Goal: Information Seeking & Learning: Learn about a topic

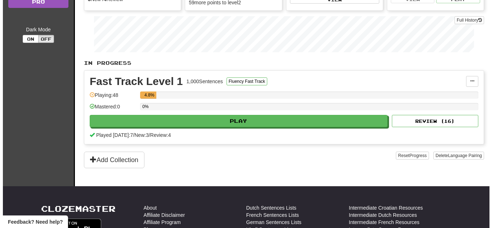
scroll to position [108, 0]
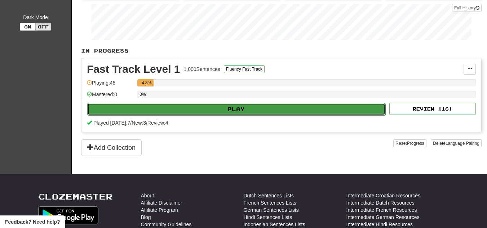
click at [206, 108] on button "Play" at bounding box center [236, 109] width 298 height 12
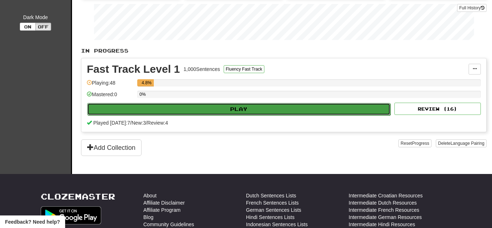
select select "**"
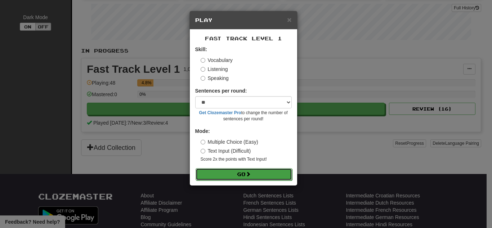
click at [245, 174] on button "Go" at bounding box center [244, 174] width 97 height 12
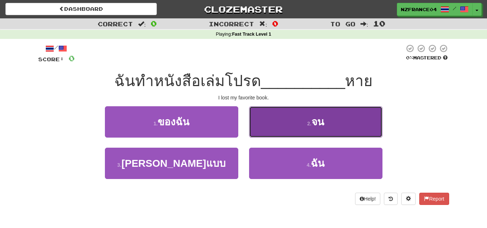
click at [313, 127] on span "จน" at bounding box center [317, 121] width 13 height 11
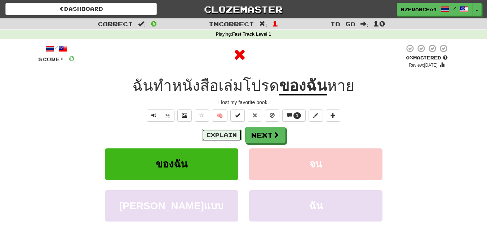
click at [222, 136] on button "Explain" at bounding box center [222, 135] width 40 height 12
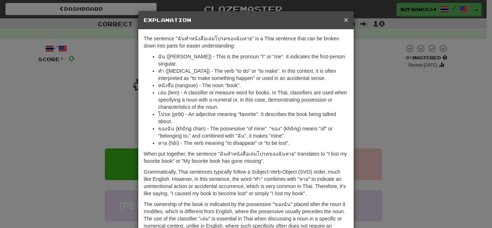
click at [344, 17] on span "×" at bounding box center [346, 19] width 4 height 8
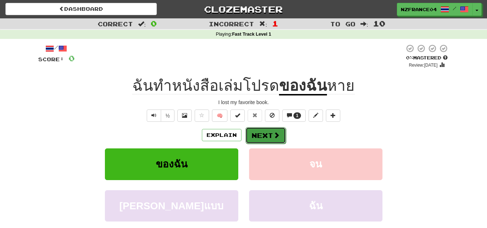
click at [266, 132] on button "Next" at bounding box center [265, 135] width 40 height 17
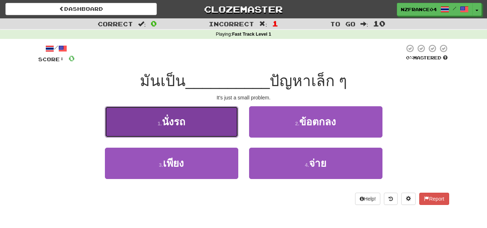
click at [200, 128] on button "1 . นั่งรถ" at bounding box center [171, 121] width 133 height 31
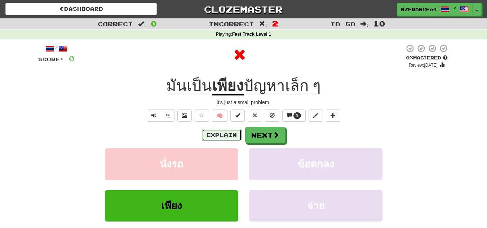
click at [231, 137] on button "Explain" at bounding box center [222, 135] width 40 height 12
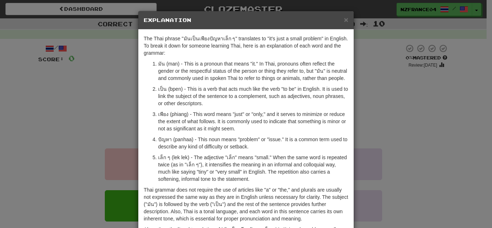
click at [381, 128] on div "× Explanation The Thai phrase "มันเป็นเพียงปัญหาเล็ก ๆ" translates to "it's jus…" at bounding box center [246, 114] width 492 height 228
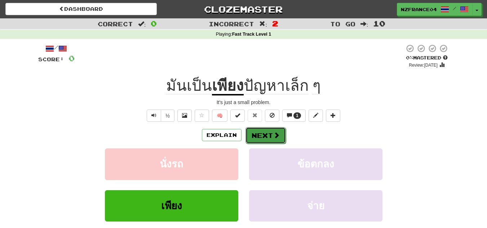
click at [261, 138] on button "Next" at bounding box center [265, 135] width 40 height 17
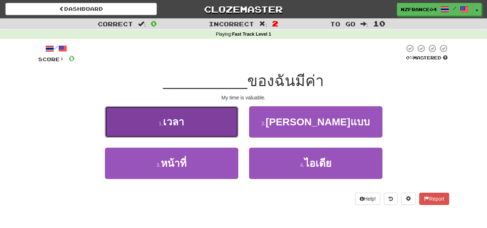
click at [190, 125] on button "1 . เวลา" at bounding box center [171, 121] width 133 height 31
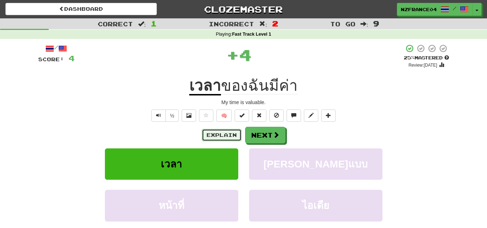
click at [212, 138] on button "Explain" at bounding box center [222, 135] width 40 height 12
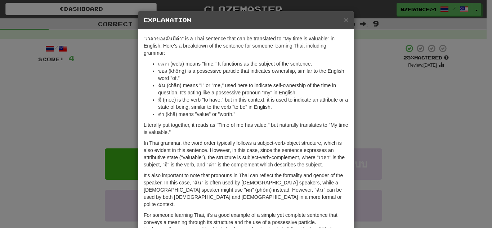
click at [425, 97] on div "× Explanation "เวลาของฉันมีค่า" is a Thai sentence that can be translated to "M…" at bounding box center [246, 114] width 492 height 228
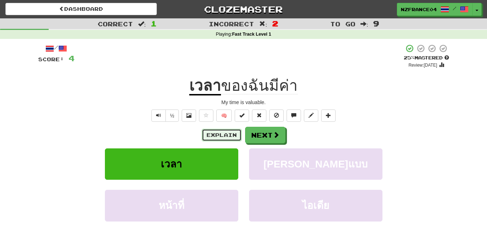
click at [219, 138] on button "Explain" at bounding box center [222, 135] width 40 height 12
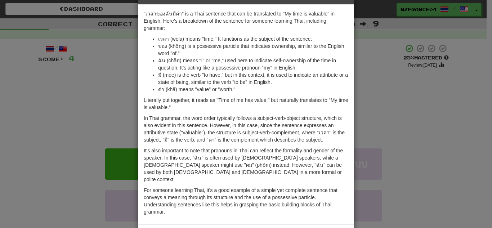
scroll to position [49, 0]
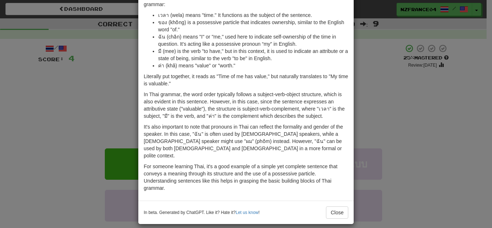
click at [462, 125] on div "× Explanation "เวลาของฉันมีค่า" is a Thai sentence that can be translated to "M…" at bounding box center [246, 114] width 492 height 228
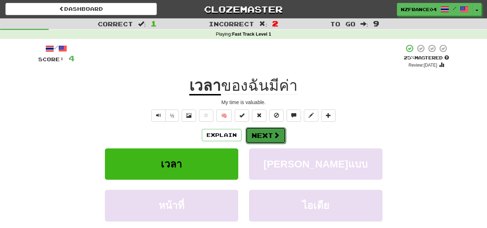
click at [275, 133] on span at bounding box center [276, 135] width 6 height 6
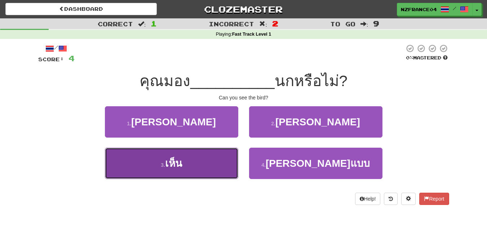
click at [190, 161] on button "3 . เห็น" at bounding box center [171, 163] width 133 height 31
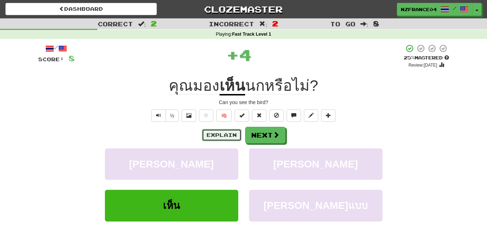
click at [225, 132] on button "Explain" at bounding box center [222, 135] width 40 height 12
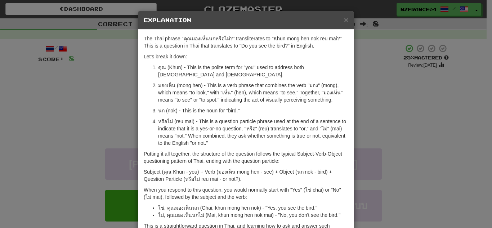
click at [434, 144] on div "× Explanation The Thai phrase "คุณมองเห็นนกหรือไม่?" transliterates to "Khun mo…" at bounding box center [246, 114] width 492 height 228
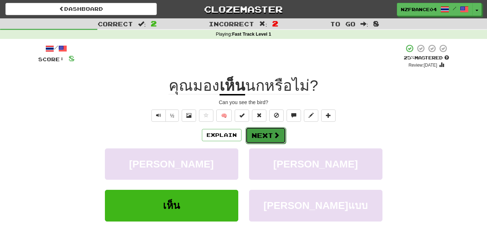
click at [264, 137] on button "Next" at bounding box center [265, 135] width 40 height 17
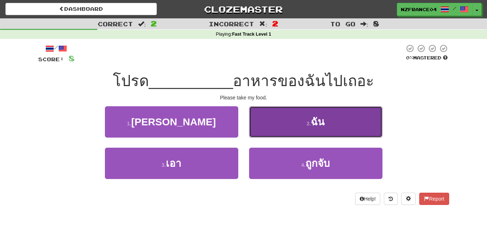
click at [303, 117] on button "2 . ฉัน" at bounding box center [315, 121] width 133 height 31
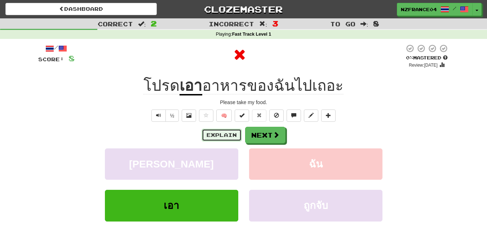
click at [220, 139] on button "Explain" at bounding box center [222, 135] width 40 height 12
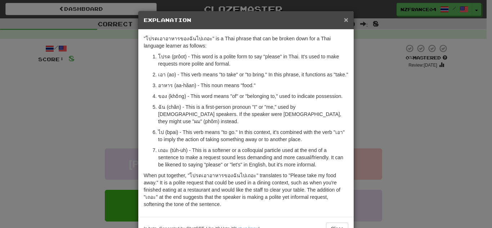
drag, startPoint x: 344, startPoint y: 22, endPoint x: 316, endPoint y: 21, distance: 28.1
click at [344, 22] on span "×" at bounding box center [346, 19] width 4 height 8
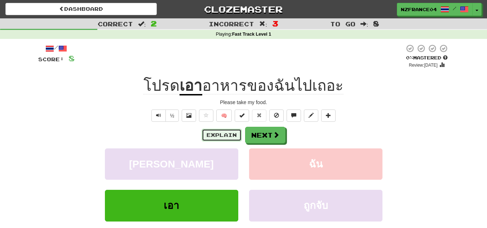
click at [213, 131] on button "Explain" at bounding box center [222, 135] width 40 height 12
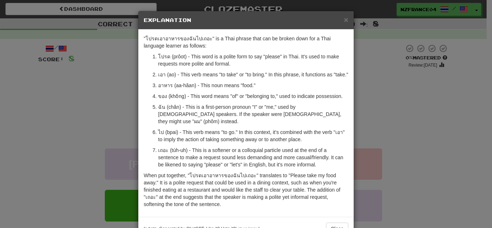
click at [387, 82] on div "× Explanation "โปรดเอาอาหารของฉันไปเถอะ" is a Thai phrase that can be broken do…" at bounding box center [246, 114] width 492 height 228
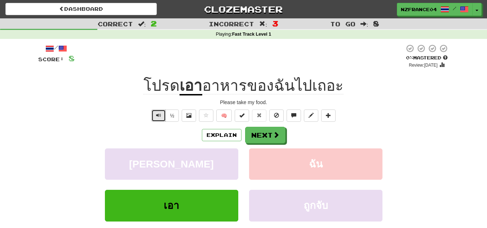
click at [160, 119] on button "Text-to-speech controls" at bounding box center [158, 116] width 14 height 12
click at [216, 133] on button "Explain" at bounding box center [222, 135] width 40 height 12
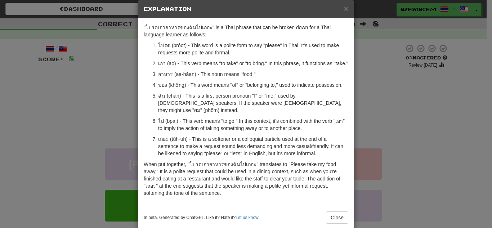
scroll to position [16, 0]
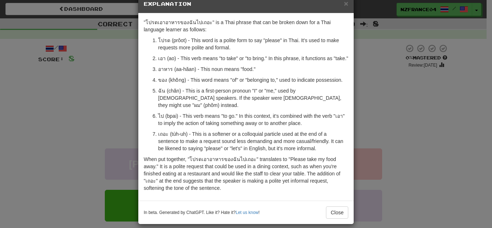
click at [468, 130] on div "× Explanation "โปรดเอาอาหารของฉันไปเถอะ" is a Thai phrase that can be broken do…" at bounding box center [246, 114] width 492 height 228
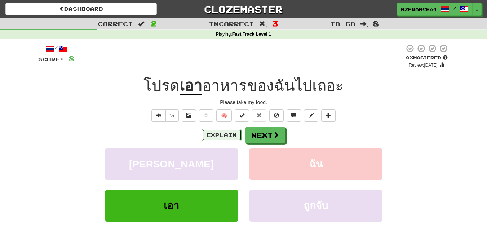
click at [226, 135] on button "Explain" at bounding box center [222, 135] width 40 height 12
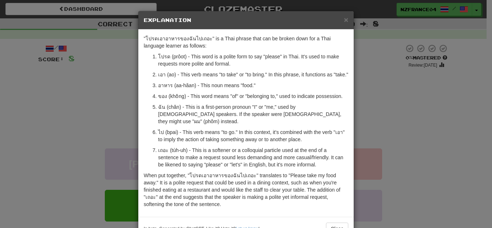
click at [446, 129] on div "× Explanation "โปรดเอาอาหารของฉันไปเถอะ" is a Thai phrase that can be broken do…" at bounding box center [246, 114] width 492 height 228
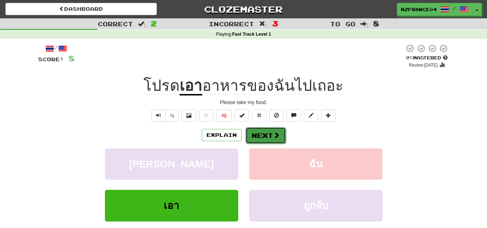
click at [268, 138] on button "Next" at bounding box center [265, 135] width 40 height 17
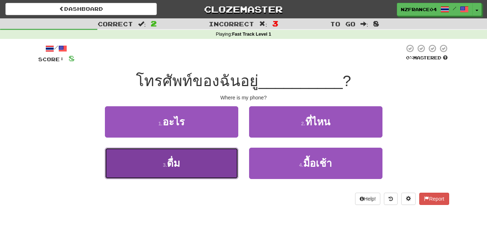
click at [200, 164] on button "3 . ดื่ม" at bounding box center [171, 163] width 133 height 31
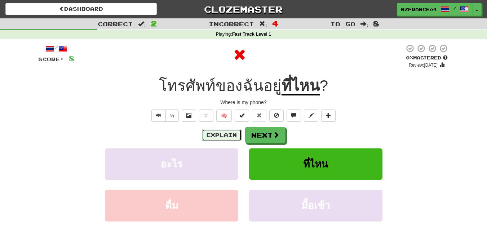
click at [219, 140] on button "Explain" at bounding box center [222, 135] width 40 height 12
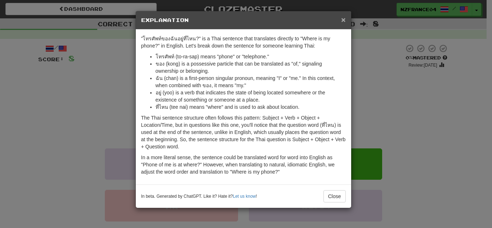
click at [344, 18] on span "×" at bounding box center [343, 19] width 4 height 8
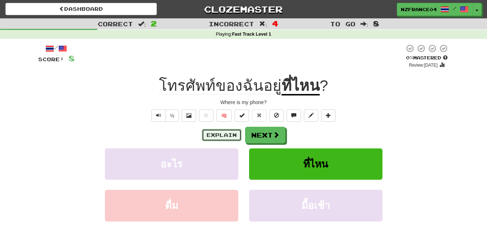
click at [206, 139] on button "Explain" at bounding box center [222, 135] width 40 height 12
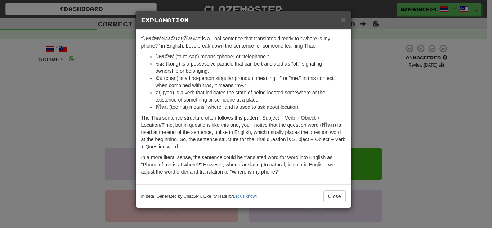
click at [302, 115] on p "The Thai sentence structure often follows this pattern: Subject + Verb + Object…" at bounding box center [243, 132] width 205 height 36
click at [334, 197] on button "Close" at bounding box center [335, 196] width 22 height 12
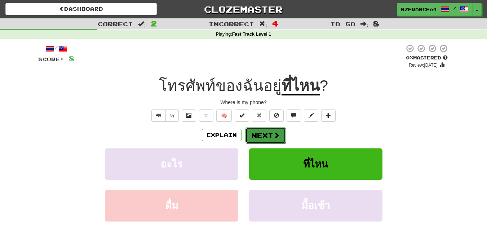
click at [268, 139] on button "Next" at bounding box center [265, 135] width 40 height 17
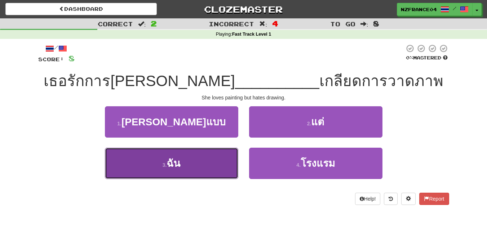
click at [216, 157] on button "3 . ฉัน" at bounding box center [171, 163] width 133 height 31
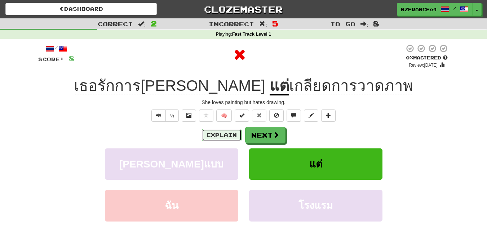
click at [221, 137] on button "Explain" at bounding box center [222, 135] width 40 height 12
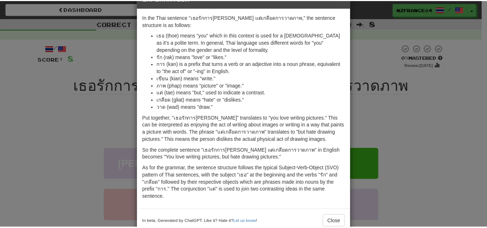
scroll to position [0, 0]
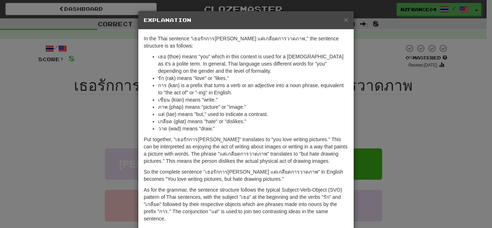
click at [420, 109] on div "× Explanation In the Thai sentence "เธอรักการเขียนภาพ แต่เกลียดการวาดภาพ," the …" at bounding box center [246, 114] width 492 height 228
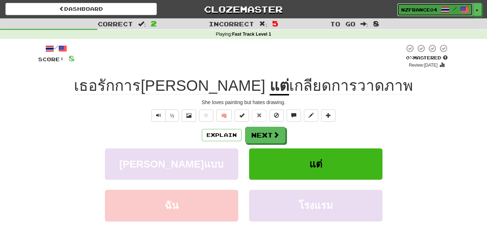
click at [460, 9] on span at bounding box center [464, 9] width 9 height 9
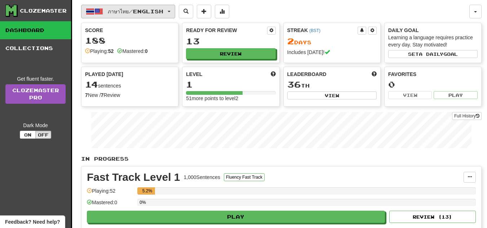
click at [175, 14] on button "ภาษาไทย / English" at bounding box center [128, 12] width 94 height 14
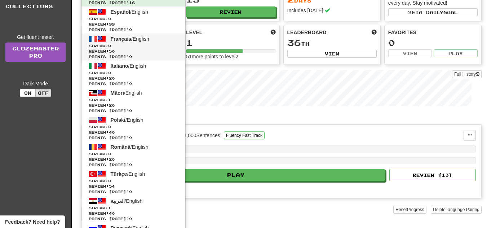
scroll to position [108, 0]
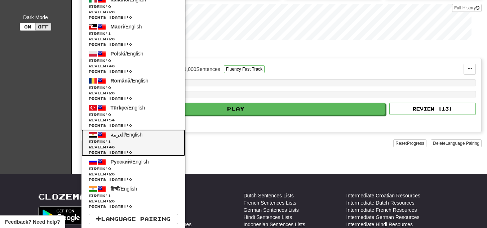
click at [111, 139] on span "1" at bounding box center [109, 141] width 3 height 4
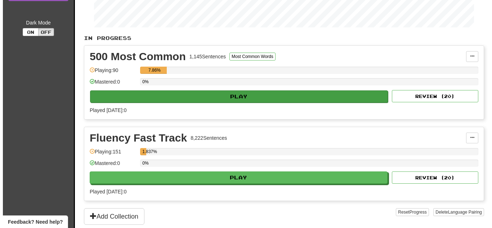
scroll to position [108, 0]
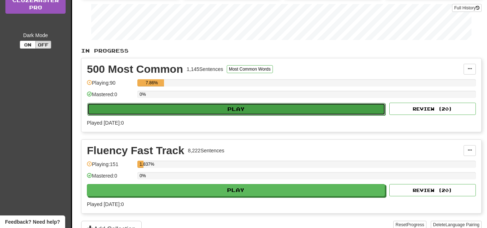
click at [224, 110] on button "Play" at bounding box center [236, 109] width 298 height 12
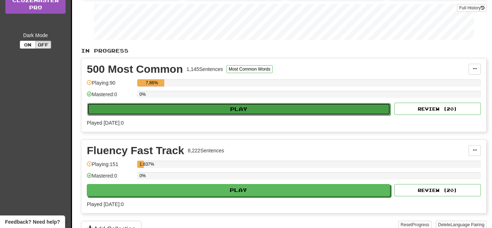
select select "**"
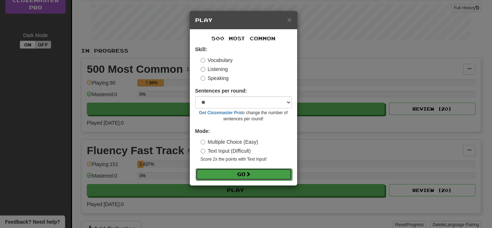
click at [248, 179] on button "Go" at bounding box center [244, 174] width 97 height 12
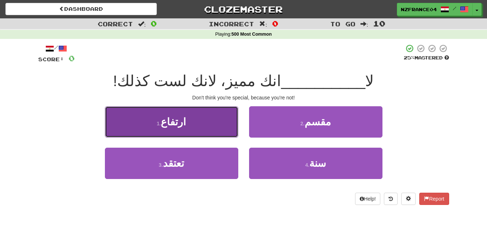
click at [227, 128] on button "1 . ارتفاع" at bounding box center [171, 121] width 133 height 31
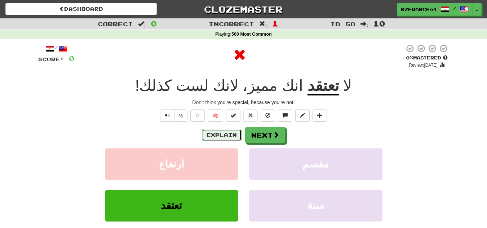
click at [214, 138] on button "Explain" at bounding box center [222, 135] width 40 height 12
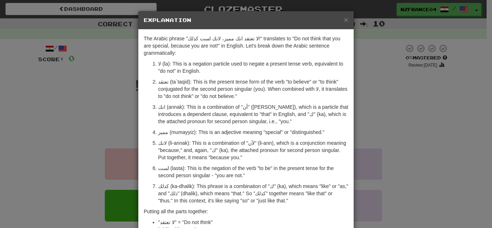
click at [412, 128] on div "× Explanation The Arabic phrase "لا تعتقد انك مميز، لانك لست كذلك!" translates …" at bounding box center [246, 114] width 492 height 228
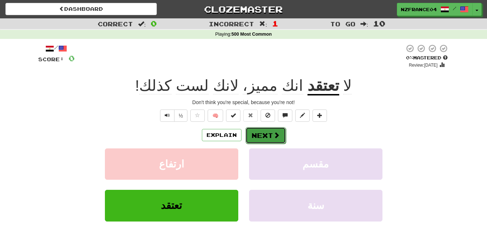
click at [273, 137] on span at bounding box center [276, 135] width 6 height 6
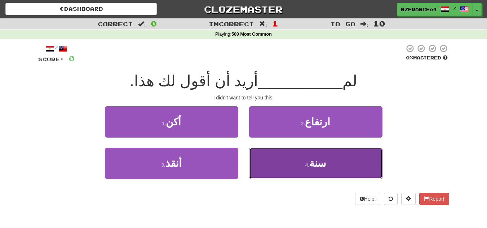
click at [309, 163] on small "4 ." at bounding box center [307, 165] width 4 height 6
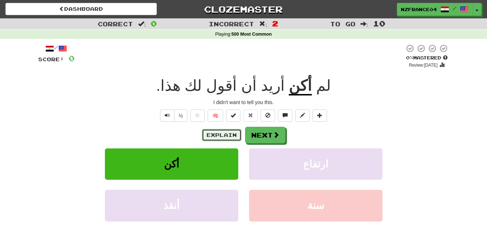
click at [224, 135] on button "Explain" at bounding box center [222, 135] width 40 height 12
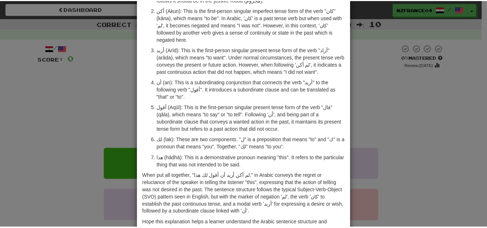
scroll to position [72, 0]
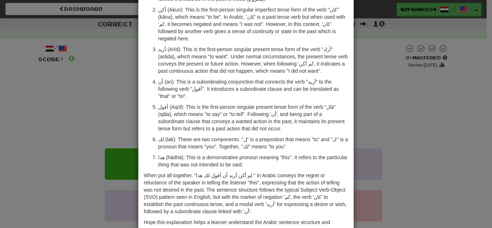
click at [82, 80] on div "× Explanation "لم أكن أريد أن أقول لك هذا." translates to "I did not want to te…" at bounding box center [246, 114] width 492 height 228
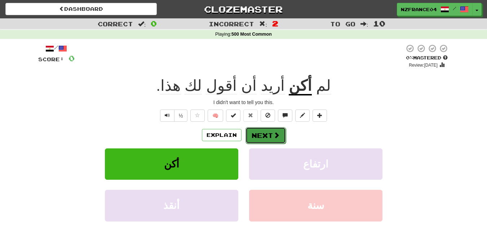
click at [274, 143] on button "Next" at bounding box center [265, 135] width 40 height 17
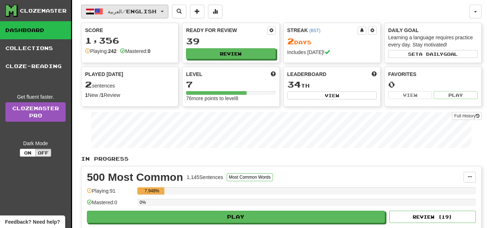
click at [161, 12] on button "العربية / English" at bounding box center [124, 12] width 87 height 14
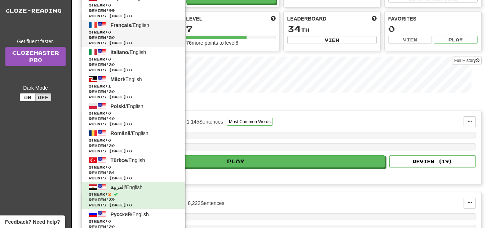
scroll to position [72, 0]
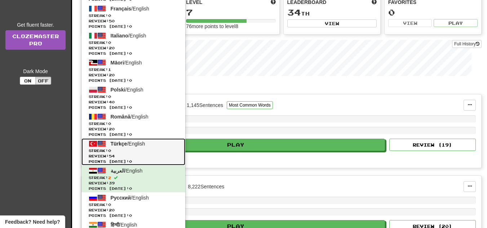
click at [124, 147] on link "Türkçe / English Streak: 0 Review: 54 Points [DATE]: 0" at bounding box center [133, 151] width 104 height 27
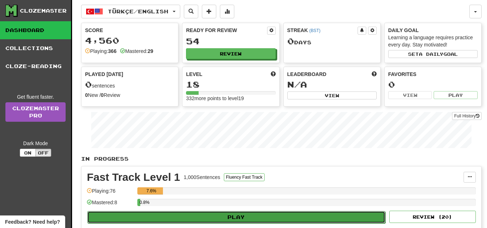
click at [207, 214] on button "Play" at bounding box center [236, 217] width 298 height 12
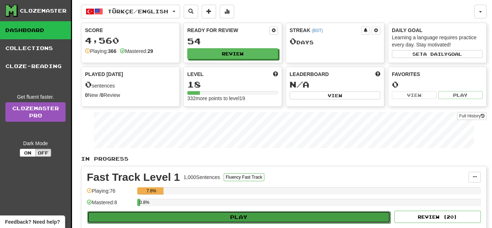
select select "**"
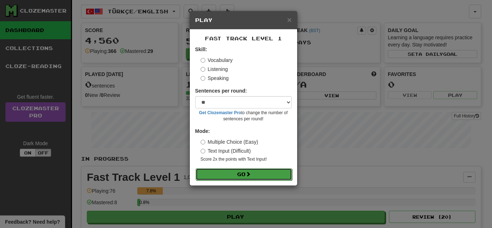
click at [261, 174] on button "Go" at bounding box center [244, 174] width 97 height 12
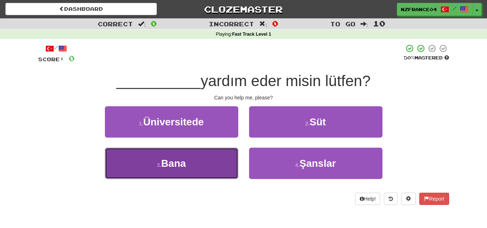
click at [204, 167] on button "3 . [GEOGRAPHIC_DATA]" at bounding box center [171, 163] width 133 height 31
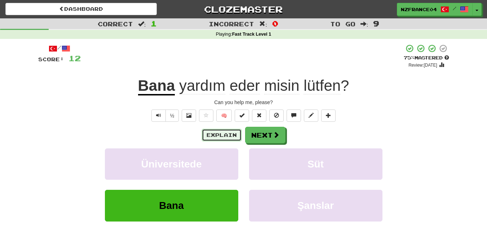
click at [223, 138] on button "Explain" at bounding box center [222, 135] width 40 height 12
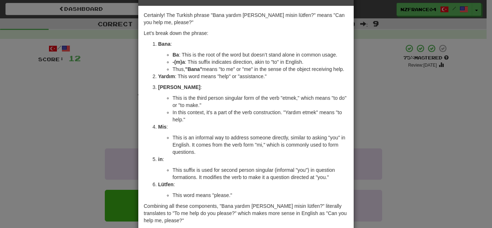
scroll to position [36, 0]
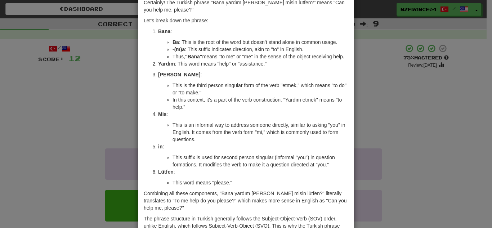
click at [409, 165] on div "× Explanation Certainly! The Turkish phrase "Bana yardım [PERSON_NAME] misin lü…" at bounding box center [246, 114] width 492 height 228
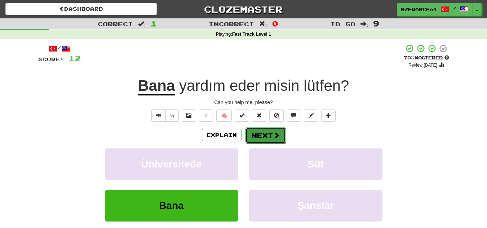
click at [277, 137] on span at bounding box center [276, 135] width 6 height 6
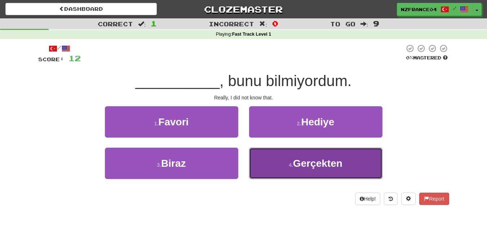
click at [326, 162] on span "Gerçekten" at bounding box center [317, 163] width 49 height 11
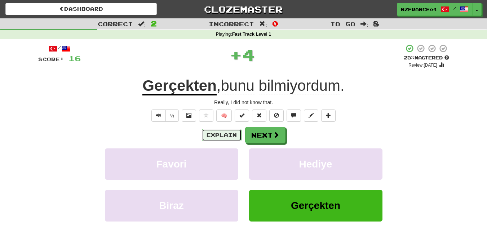
click at [225, 137] on button "Explain" at bounding box center [222, 135] width 40 height 12
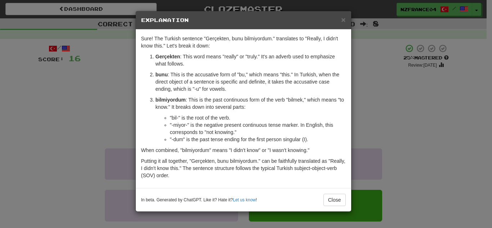
click at [389, 125] on div "× Explanation Sure! The Turkish sentence "Gerçekten, bunu bilmiyordum." transla…" at bounding box center [246, 114] width 492 height 228
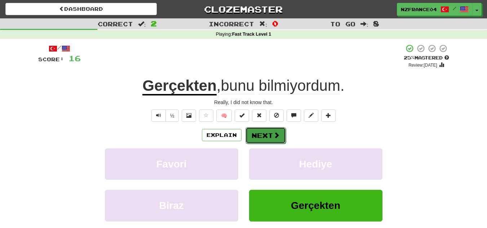
click at [267, 137] on button "Next" at bounding box center [265, 135] width 40 height 17
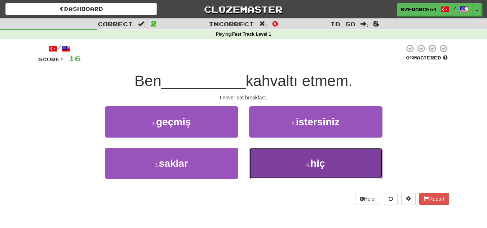
click at [344, 160] on button "4 . hiç" at bounding box center [315, 163] width 133 height 31
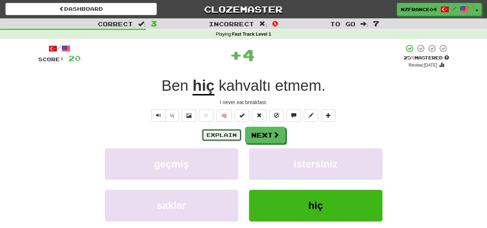
click at [216, 139] on button "Explain" at bounding box center [222, 135] width 40 height 12
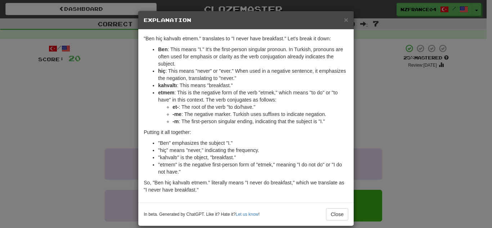
click at [425, 131] on div "× Explanation "Ben hiç kahvaltı etmem." translates to "I never have breakfast."…" at bounding box center [246, 114] width 492 height 228
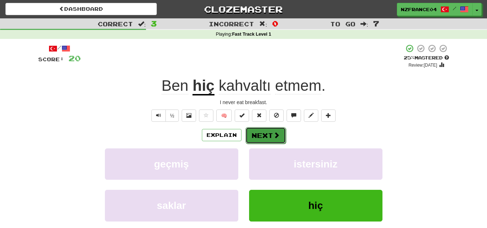
click at [268, 131] on button "Next" at bounding box center [265, 135] width 40 height 17
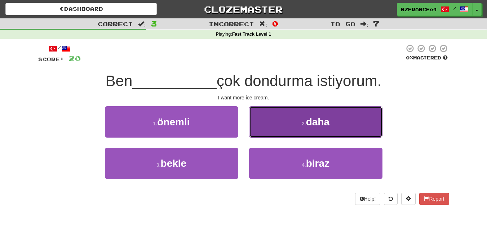
click at [309, 123] on span "daha" at bounding box center [317, 121] width 23 height 11
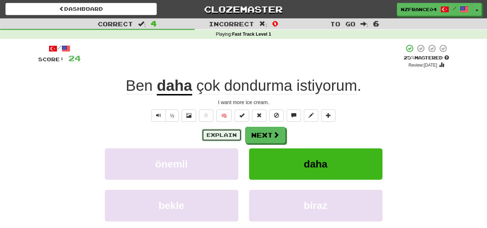
click at [216, 136] on button "Explain" at bounding box center [222, 135] width 40 height 12
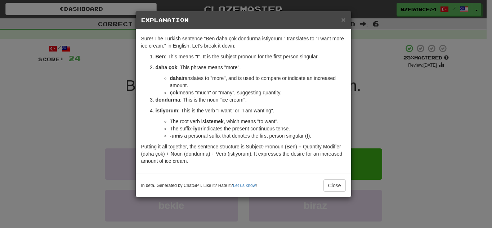
click at [412, 109] on div "× Explanation Sure! The Turkish sentence "Ben daha çok dondurma istiyorum." tra…" at bounding box center [246, 114] width 492 height 228
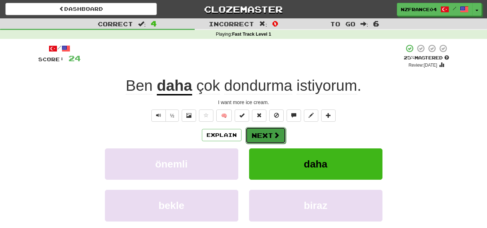
click at [276, 137] on span at bounding box center [276, 135] width 6 height 6
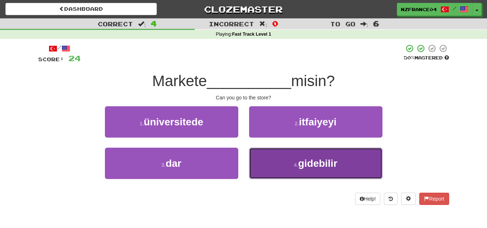
click at [291, 163] on button "4 . gidebilir" at bounding box center [315, 163] width 133 height 31
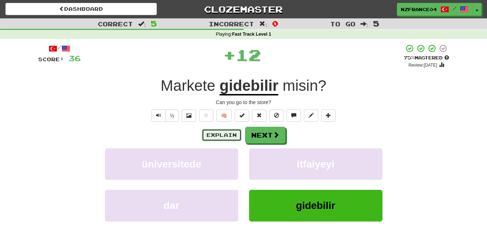
click at [236, 138] on button "Explain" at bounding box center [222, 135] width 40 height 12
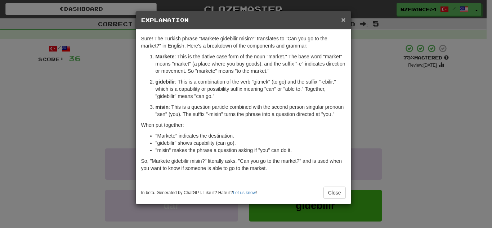
click at [343, 22] on span "×" at bounding box center [343, 19] width 4 height 8
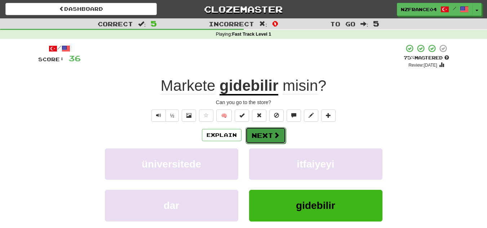
click at [269, 134] on button "Next" at bounding box center [265, 135] width 40 height 17
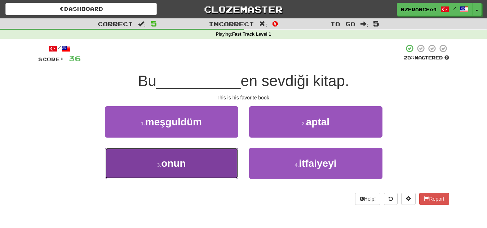
click at [214, 172] on button "3 . onun" at bounding box center [171, 163] width 133 height 31
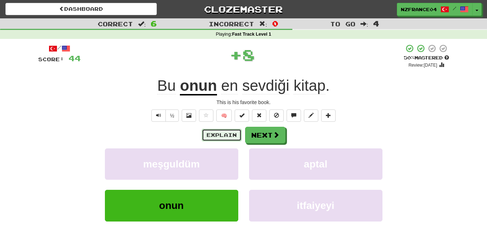
click at [225, 135] on button "Explain" at bounding box center [222, 135] width 40 height 12
